Goal: Check status: Check status

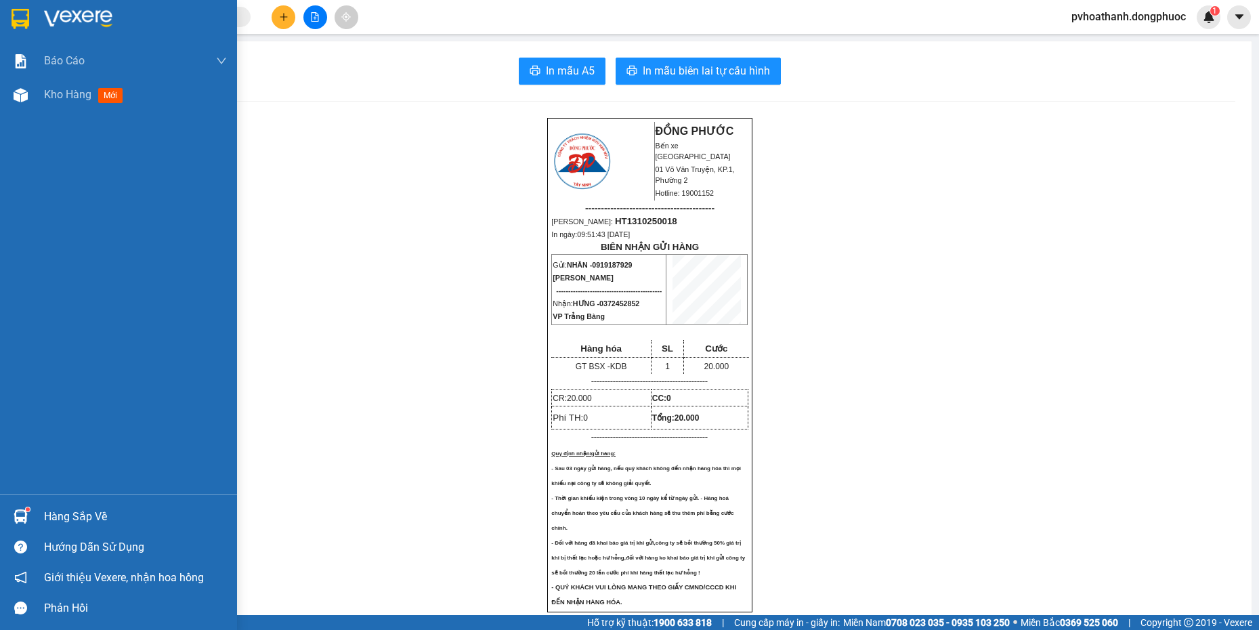
drag, startPoint x: 56, startPoint y: 511, endPoint x: 63, endPoint y: 511, distance: 6.8
click at [57, 511] on div "Hàng sắp về" at bounding box center [135, 517] width 183 height 20
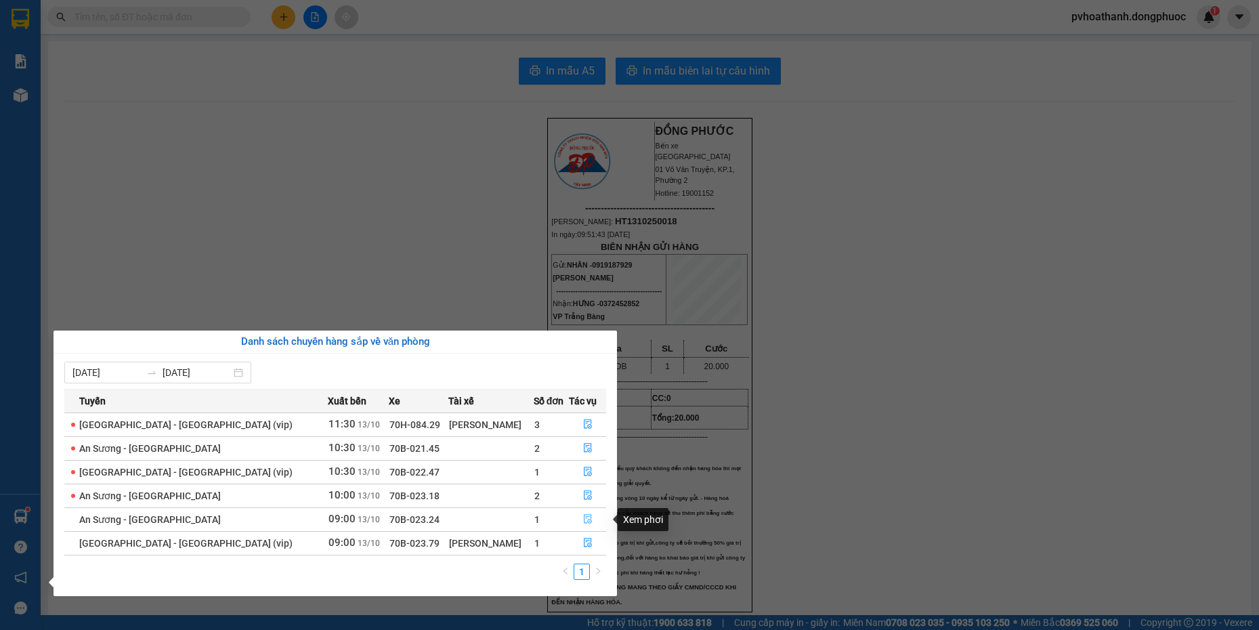
click at [577, 519] on button "button" at bounding box center [588, 520] width 36 height 22
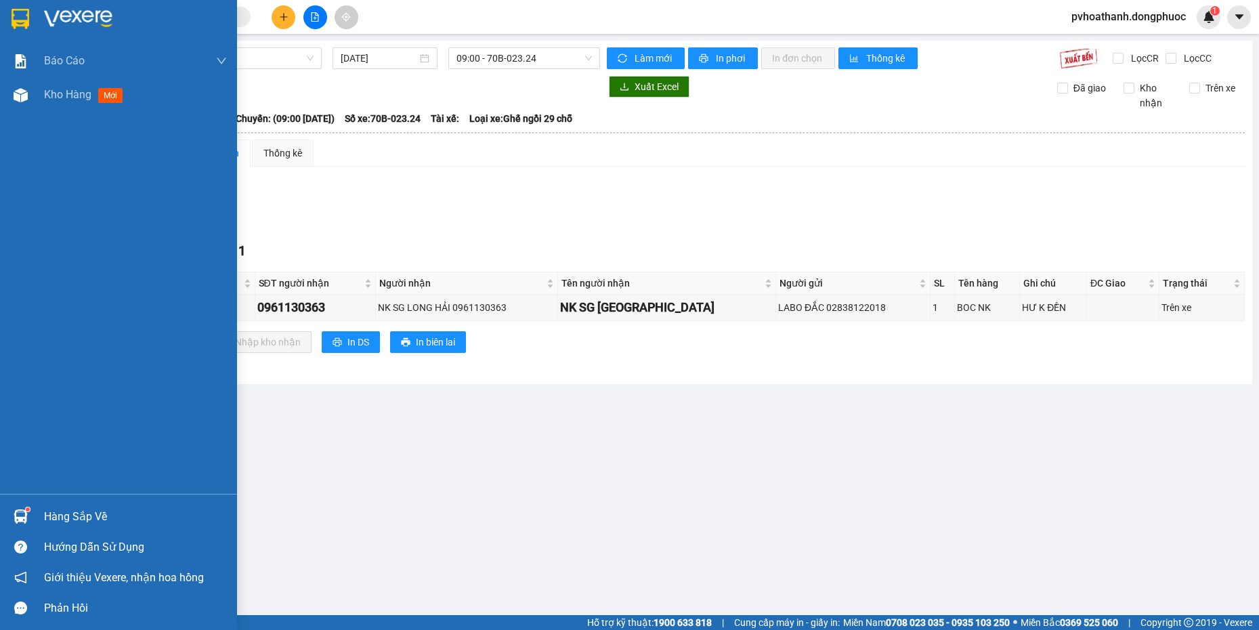
click at [77, 513] on div "Hàng sắp về" at bounding box center [135, 517] width 183 height 20
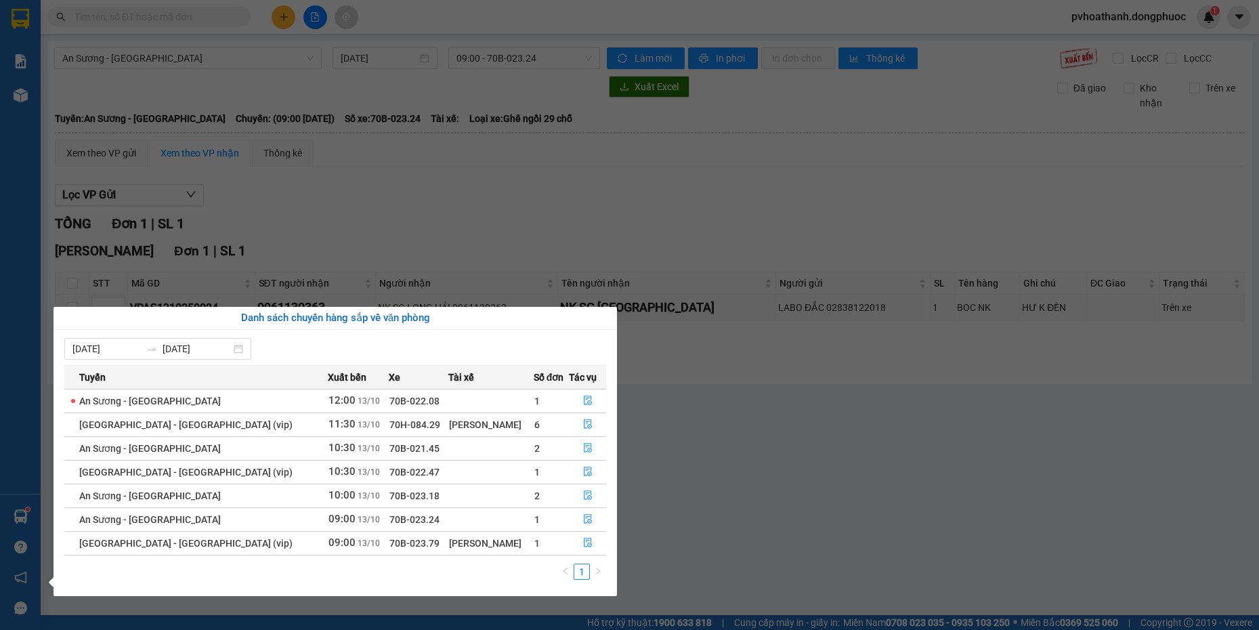
click at [930, 227] on section "Kết quả tìm kiếm ( 0 ) Bộ lọc No Data pvhoathanh.dongphuoc 1 Báo cáo Mẫu 1: Báo…" at bounding box center [629, 315] width 1259 height 630
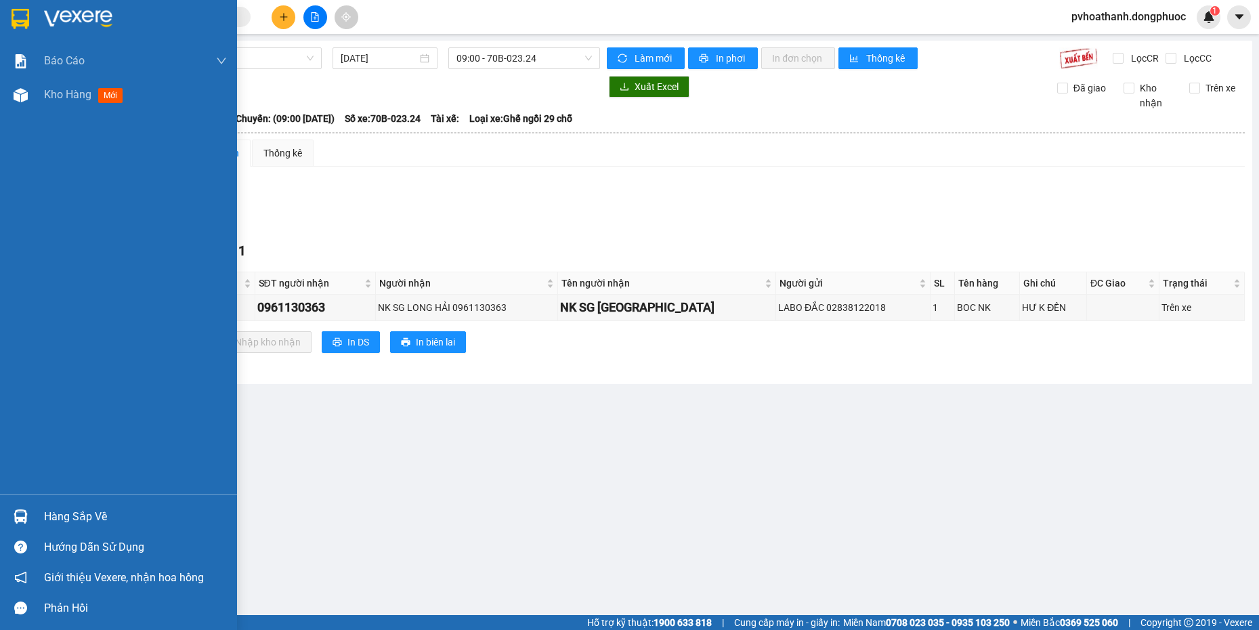
click at [30, 24] on div at bounding box center [21, 19] width 24 height 24
